Goal: Information Seeking & Learning: Learn about a topic

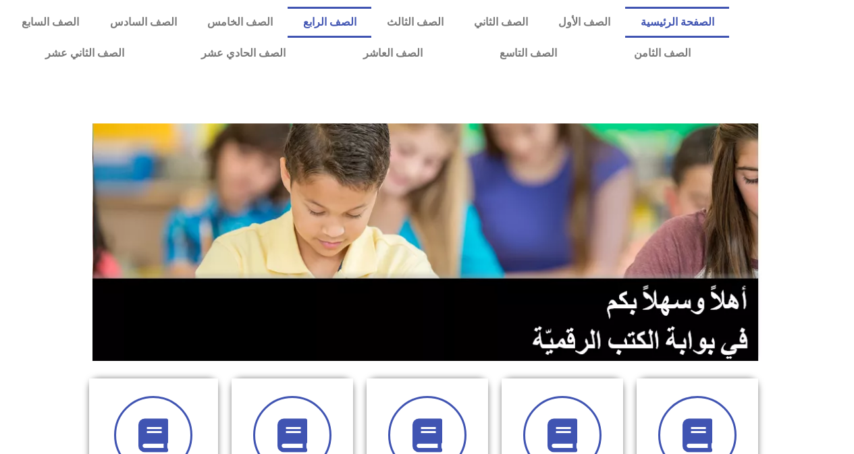
click at [355, 15] on link "الصف الرابع" at bounding box center [330, 22] width 84 height 31
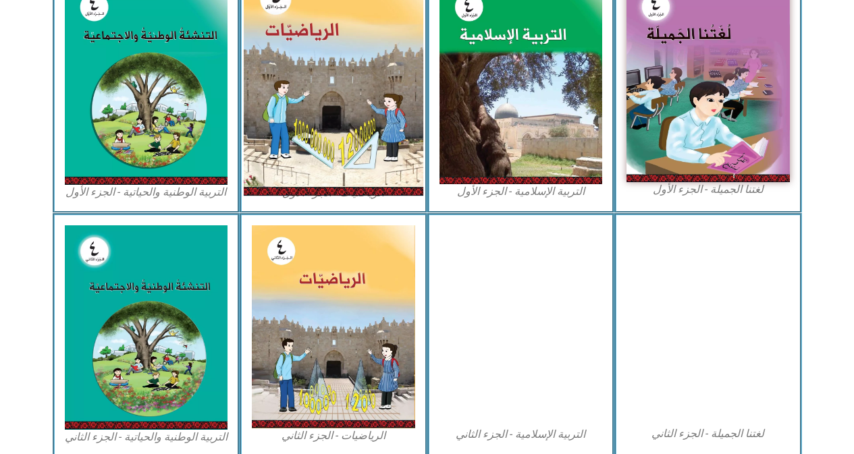
scroll to position [540, 0]
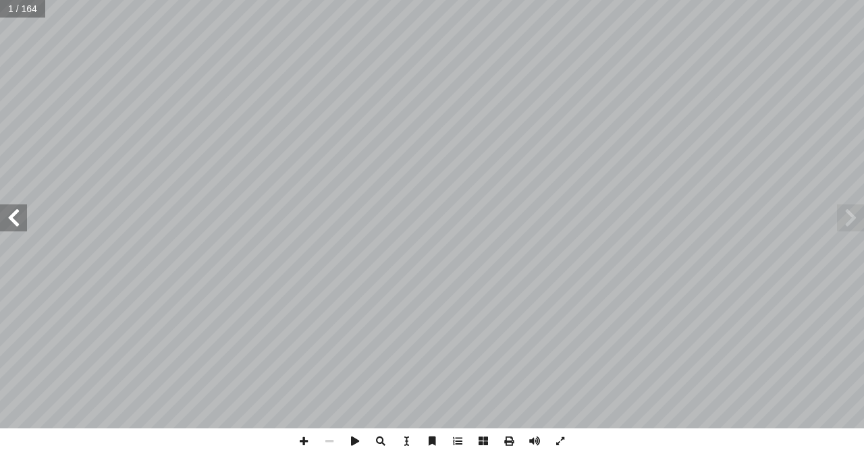
click at [9, 211] on span at bounding box center [13, 218] width 27 height 27
click at [8, 211] on span at bounding box center [13, 218] width 27 height 27
click at [7, 211] on span at bounding box center [13, 218] width 27 height 27
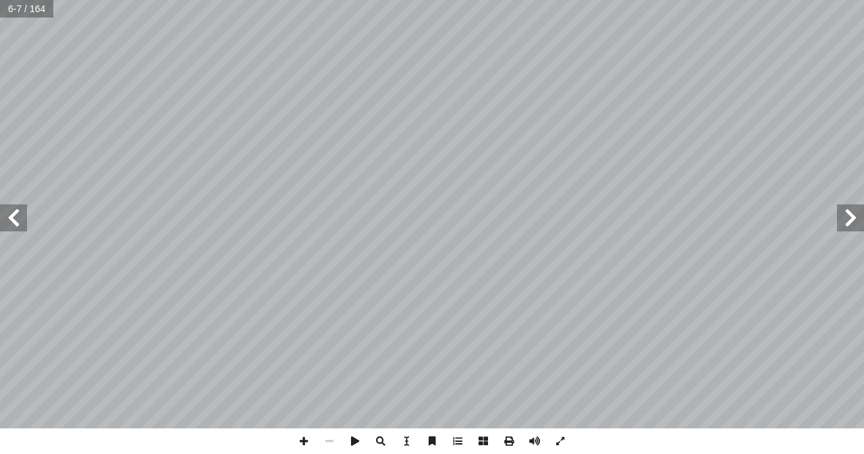
click at [7, 211] on span at bounding box center [13, 218] width 27 height 27
click at [2, 216] on span at bounding box center [13, 218] width 27 height 27
click at [4, 224] on span at bounding box center [13, 218] width 27 height 27
click at [9, 227] on span at bounding box center [13, 218] width 27 height 27
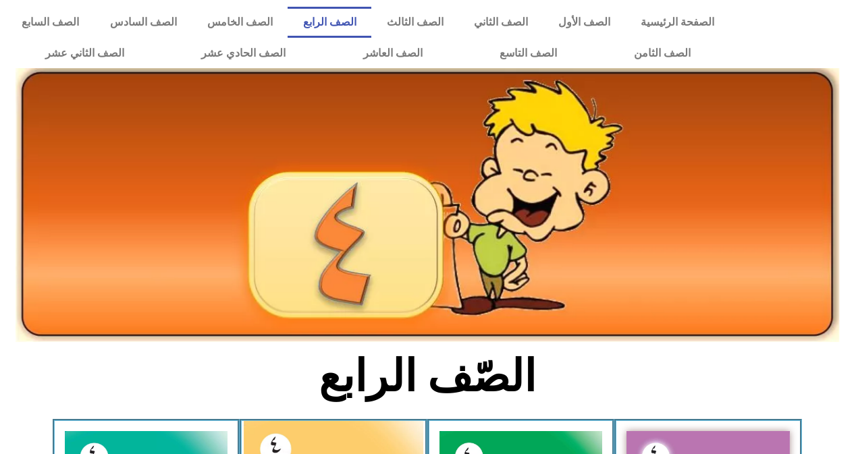
scroll to position [337, 0]
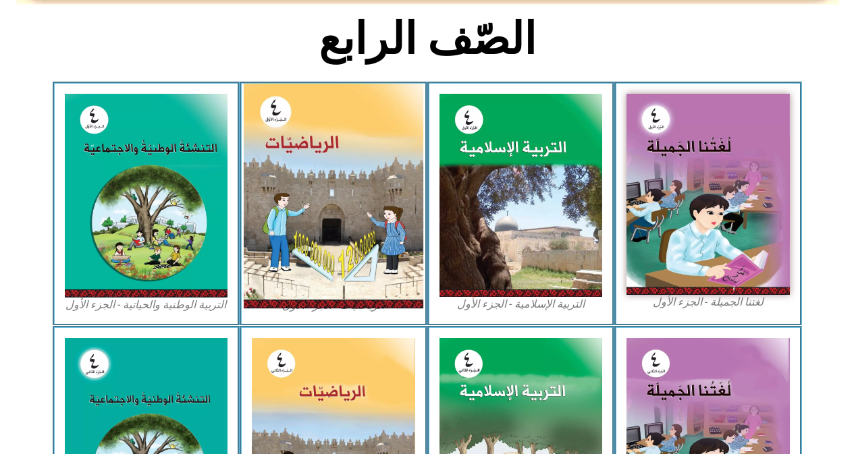
click at [350, 165] on img at bounding box center [334, 196] width 180 height 225
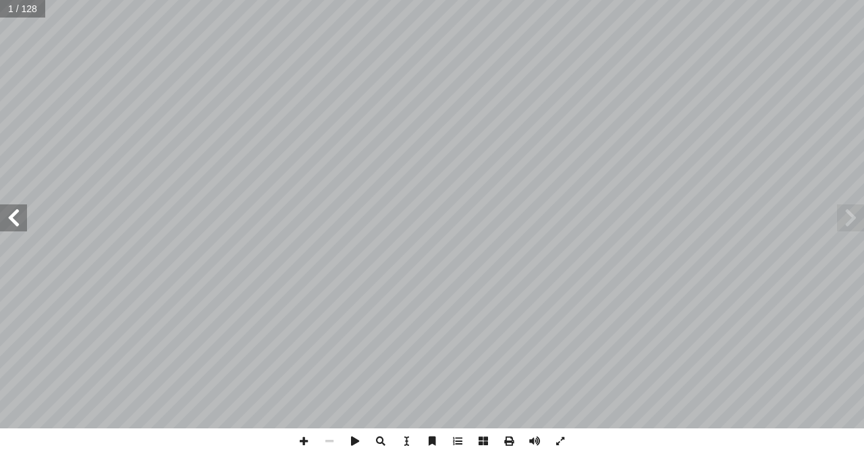
click at [5, 222] on span at bounding box center [13, 218] width 27 height 27
click at [6, 222] on span at bounding box center [13, 218] width 27 height 27
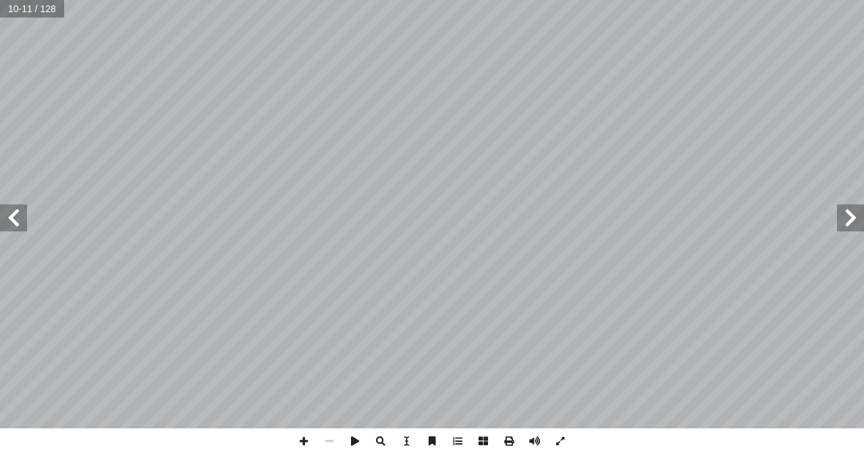
click at [6, 222] on span at bounding box center [13, 218] width 27 height 27
click at [862, 216] on span at bounding box center [850, 218] width 27 height 27
click at [299, 439] on span at bounding box center [304, 442] width 26 height 26
click at [304, 441] on span at bounding box center [304, 442] width 26 height 26
